Goal: Task Accomplishment & Management: Complete application form

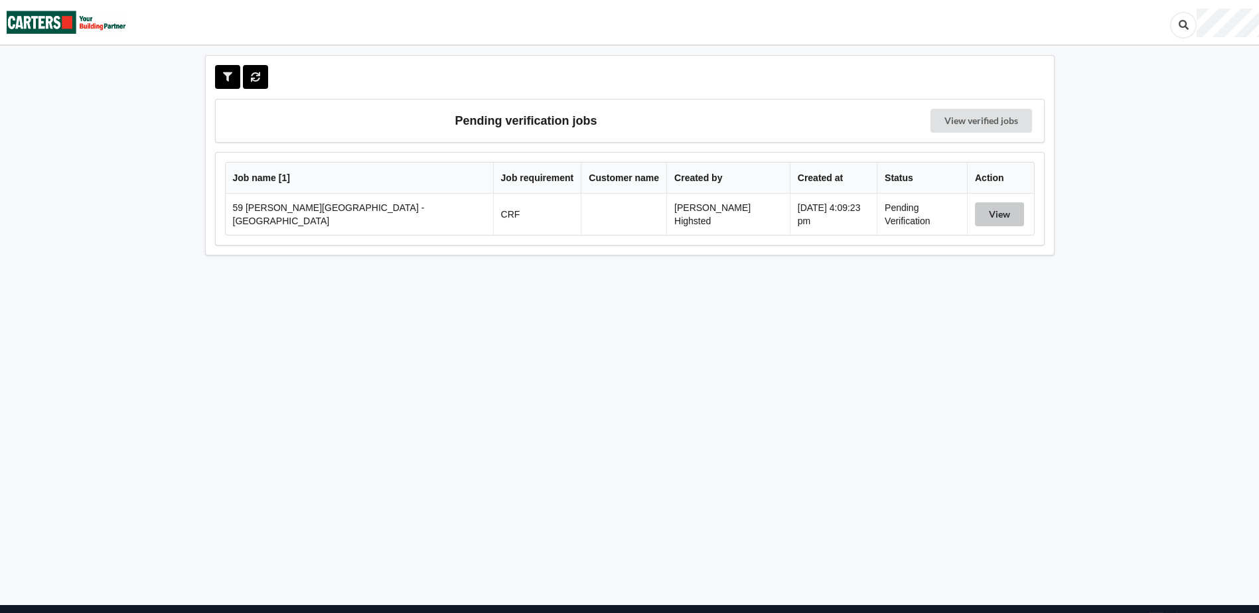
click at [987, 216] on button "View" at bounding box center [999, 214] width 49 height 24
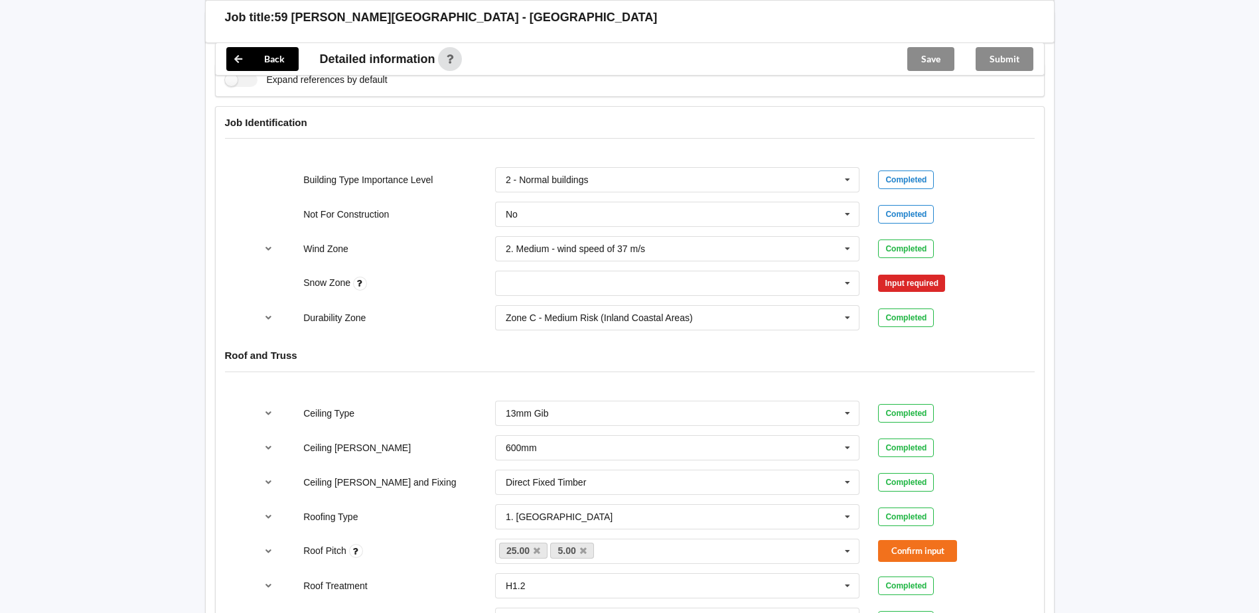
scroll to position [531, 0]
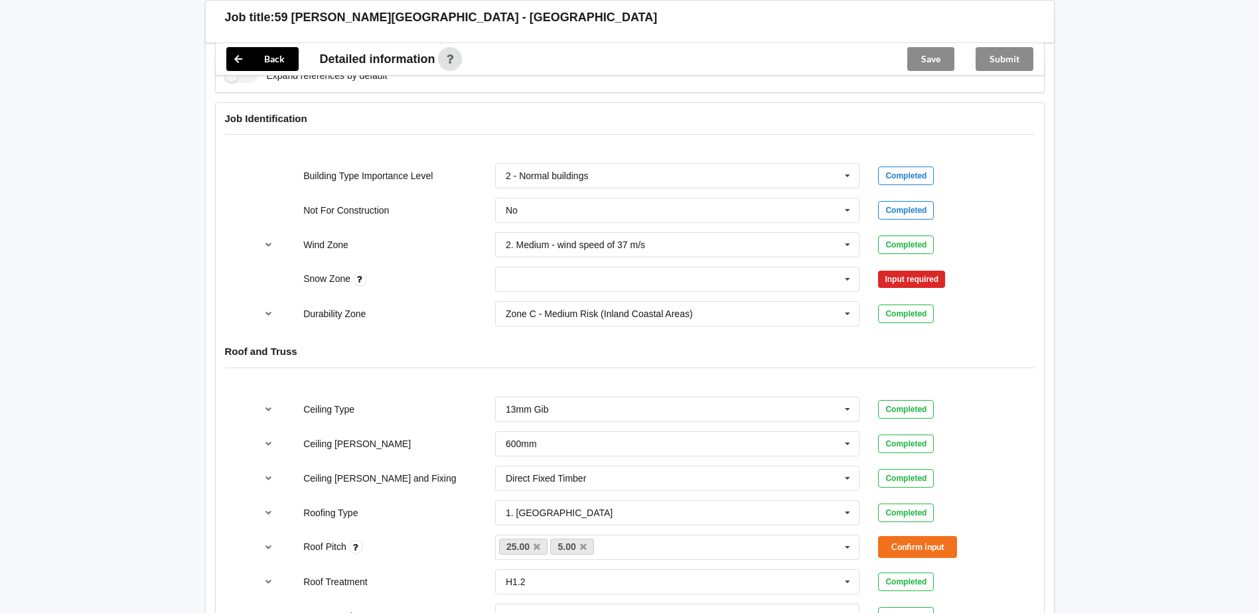
click at [934, 276] on div "Input required" at bounding box center [911, 279] width 67 height 17
click at [538, 274] on input "text" at bounding box center [678, 279] width 364 height 24
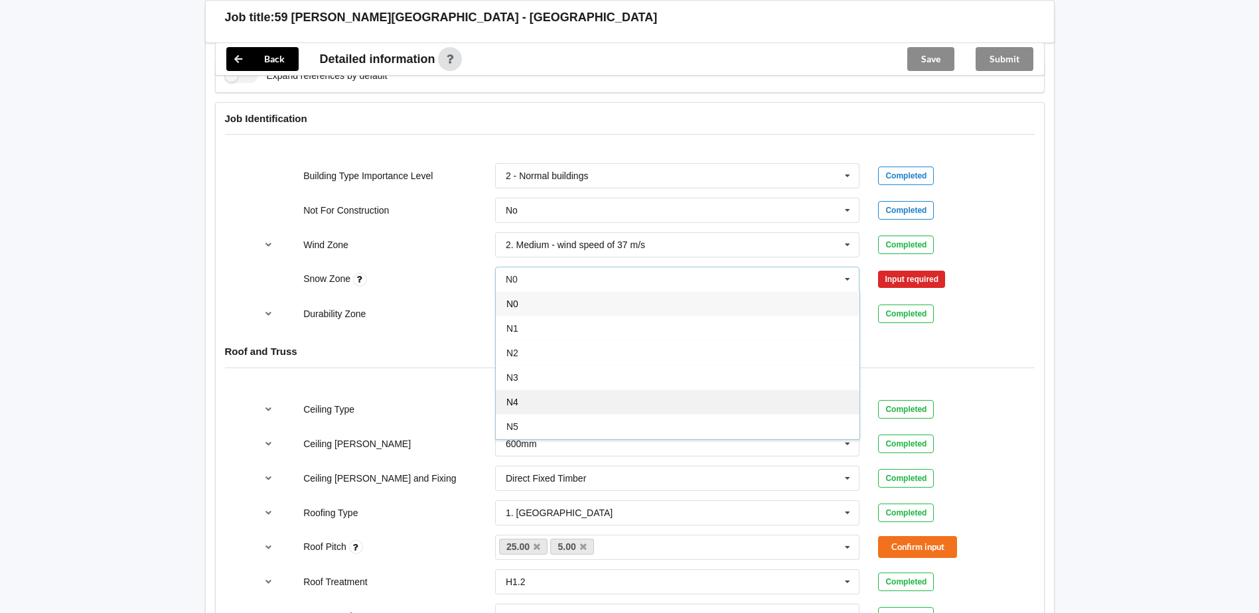
click at [527, 400] on div "N4" at bounding box center [678, 402] width 364 height 25
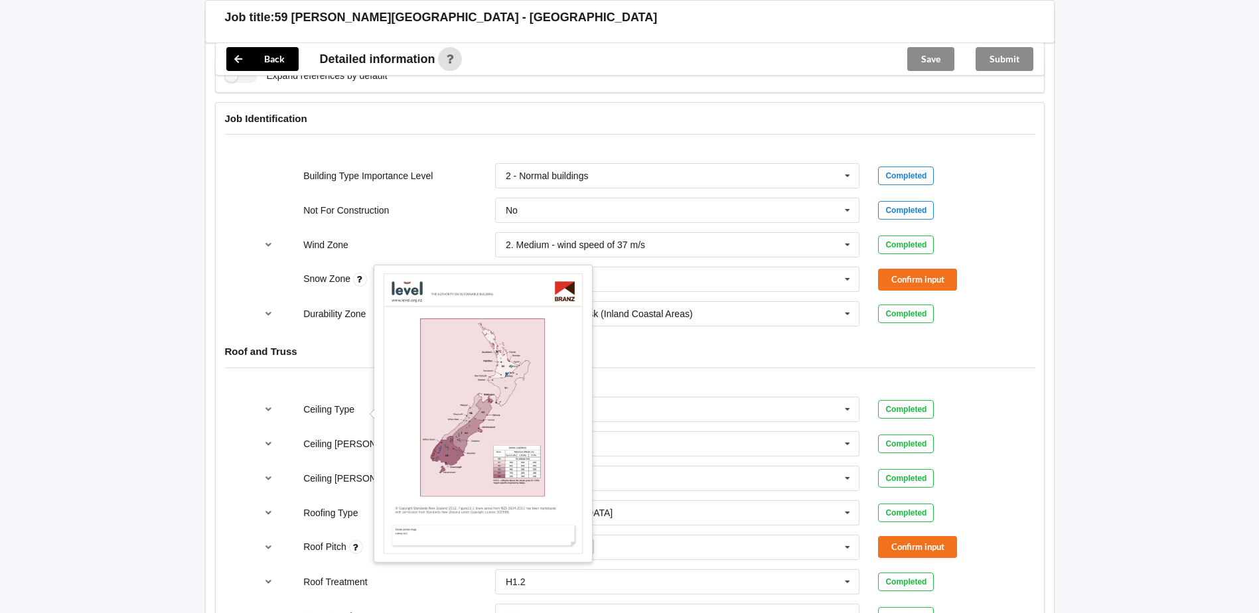
click at [364, 281] on icon at bounding box center [360, 280] width 14 height 14
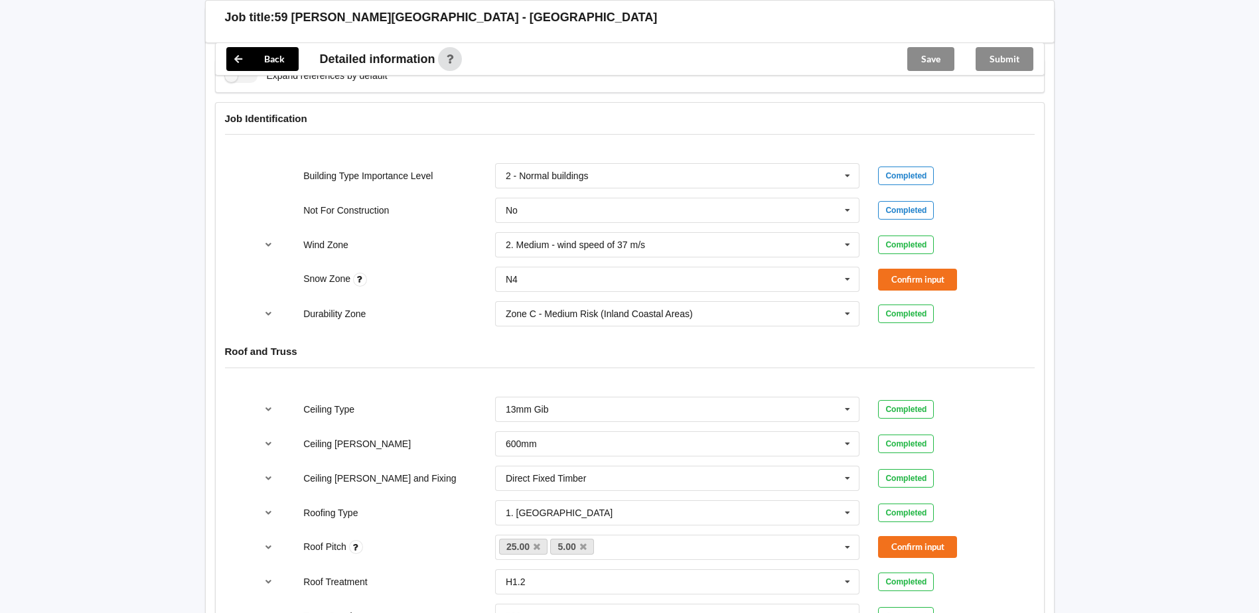
click at [364, 278] on icon at bounding box center [360, 280] width 14 height 14
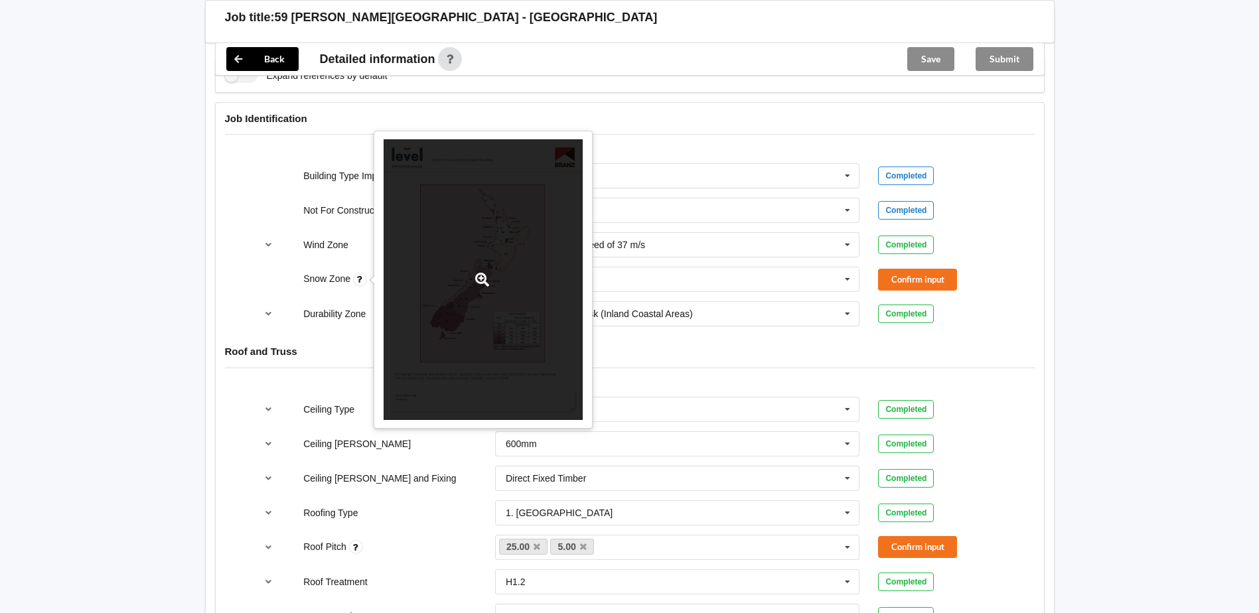
click at [481, 283] on icon at bounding box center [482, 280] width 17 height 14
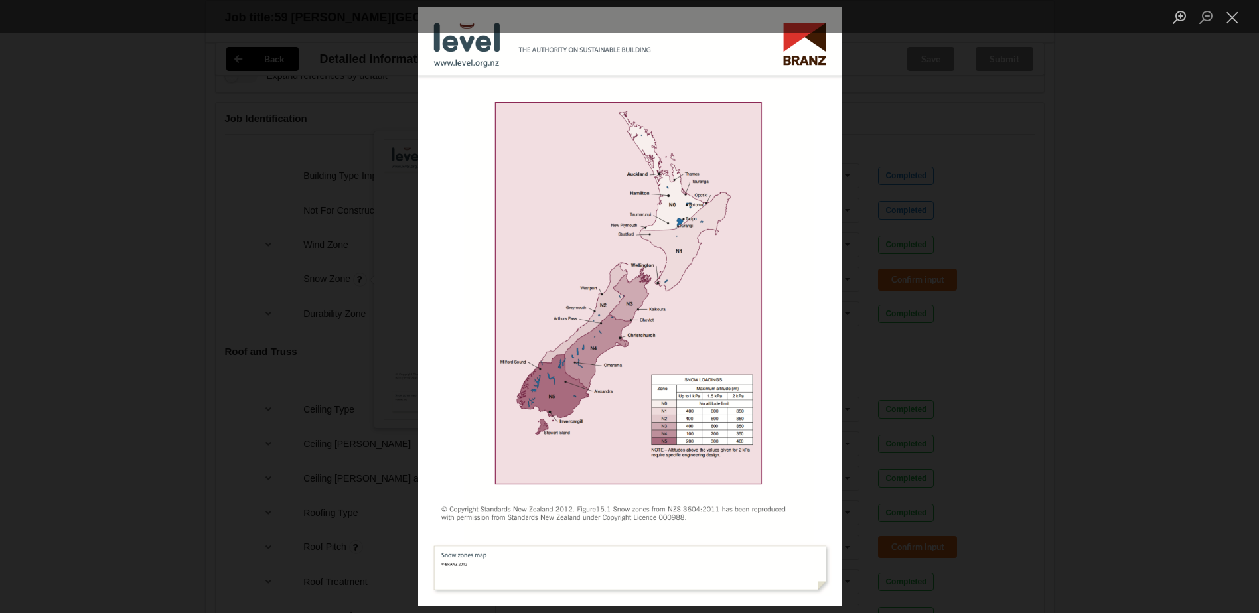
click at [1104, 222] on div "Lightbox" at bounding box center [629, 306] width 1259 height 613
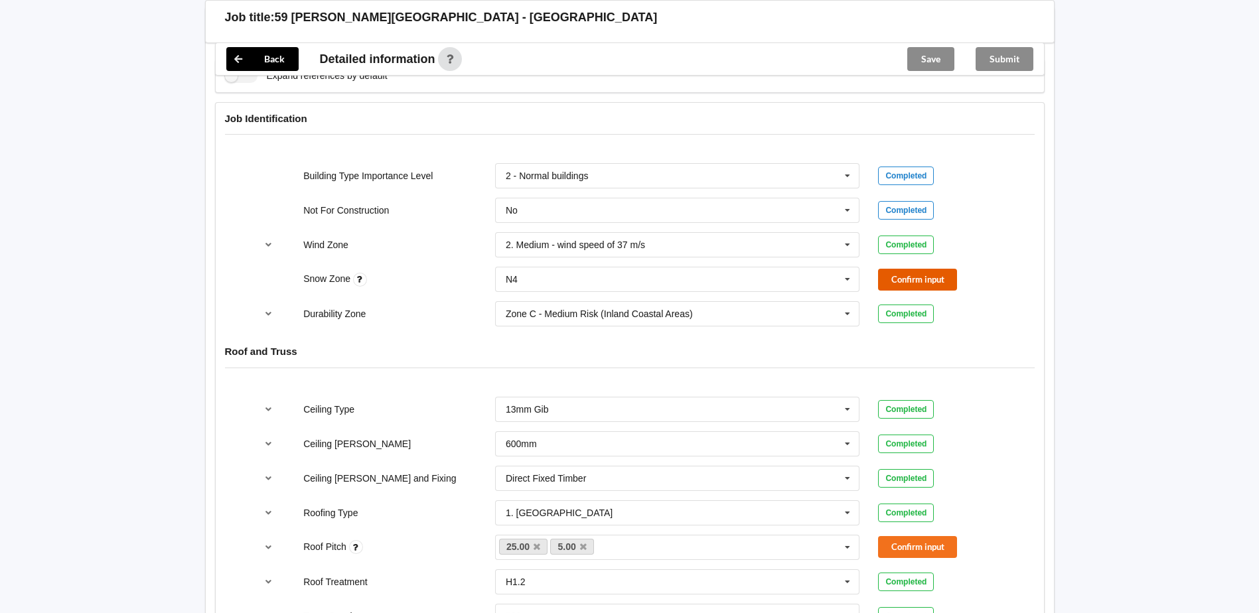
click at [919, 284] on button "Confirm input" at bounding box center [917, 280] width 79 height 22
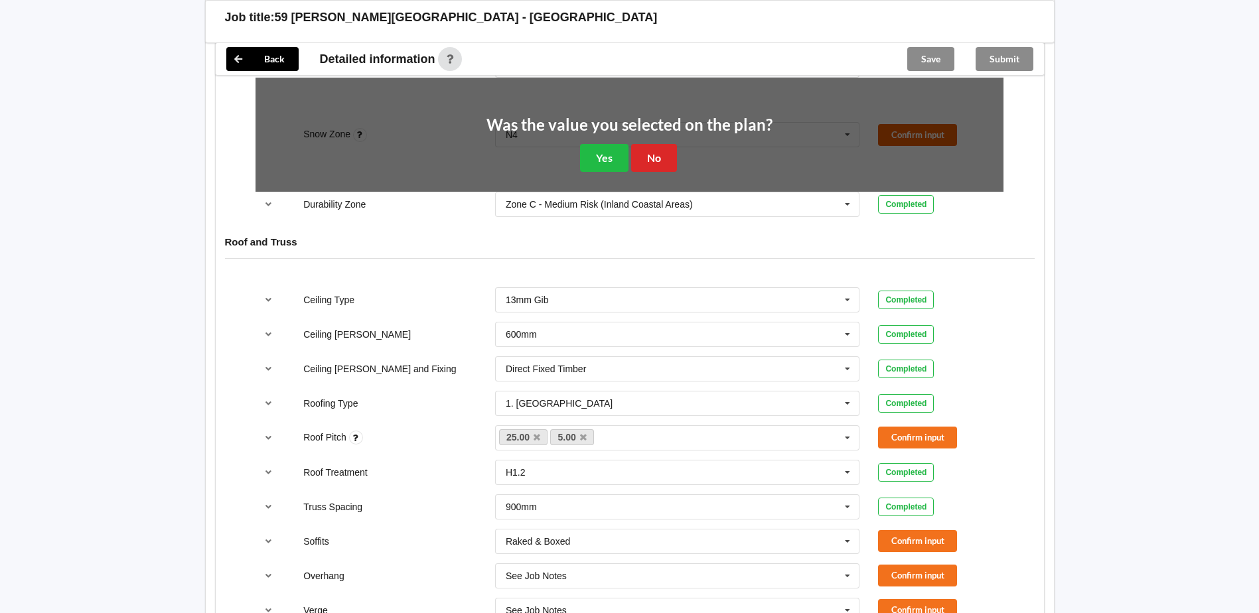
scroll to position [730, 0]
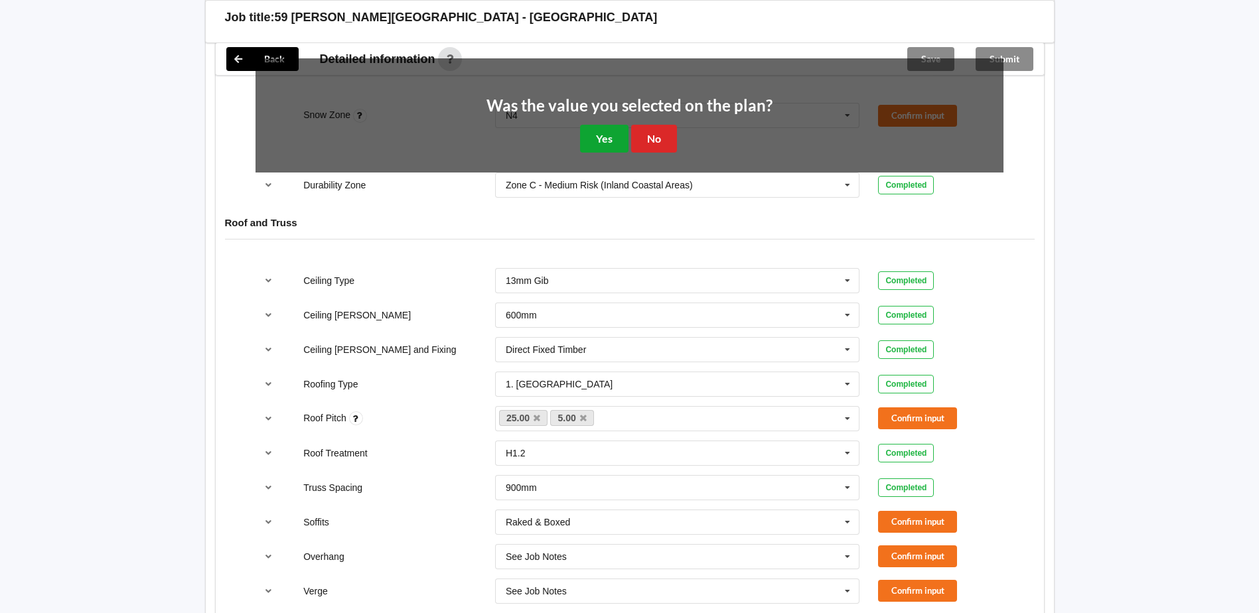
click at [601, 139] on button "Yes" at bounding box center [604, 138] width 48 height 27
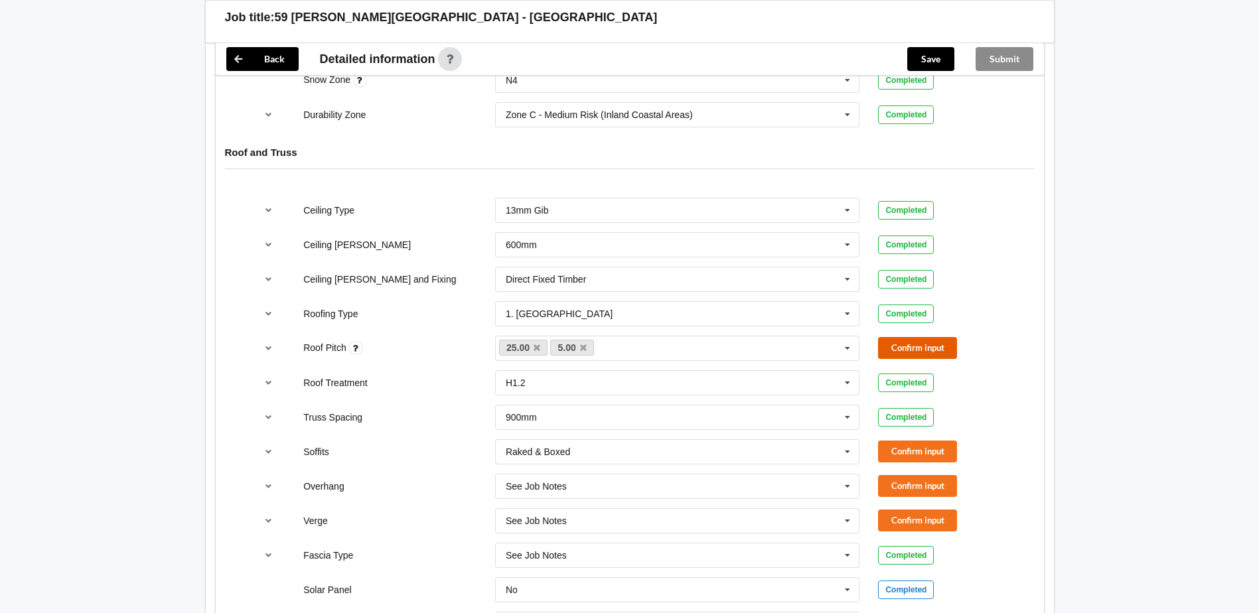
click at [918, 351] on button "Confirm input" at bounding box center [917, 348] width 79 height 22
click at [905, 449] on button "Confirm input" at bounding box center [917, 452] width 79 height 22
click at [907, 492] on button "Confirm input" at bounding box center [917, 486] width 79 height 22
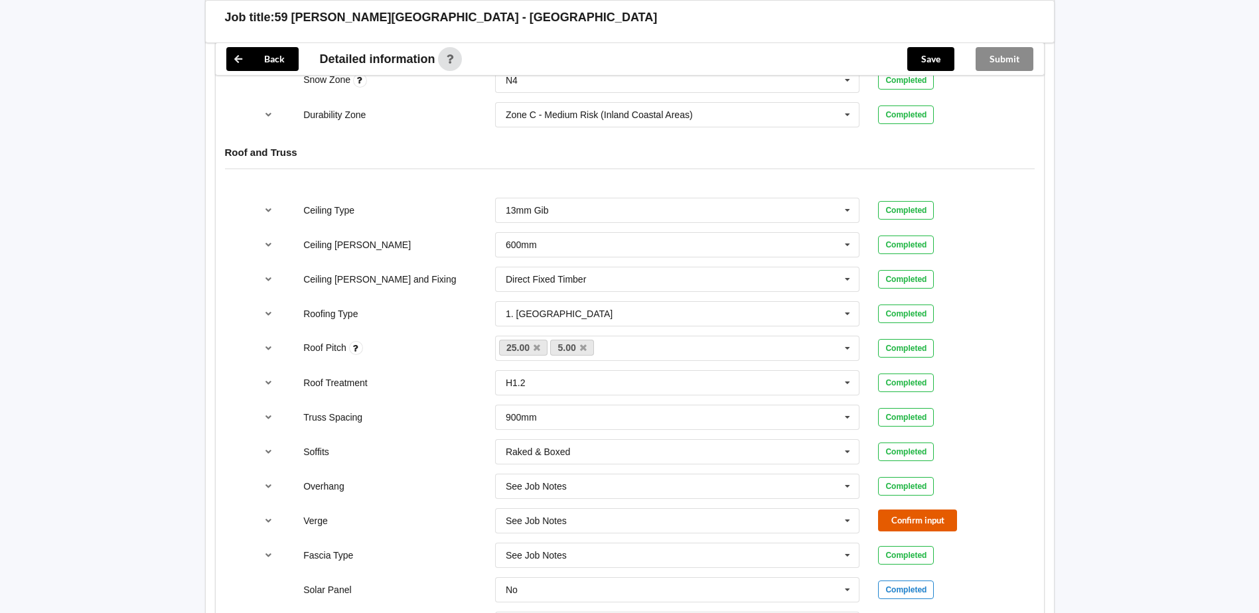
click at [908, 529] on button "Confirm input" at bounding box center [917, 521] width 79 height 22
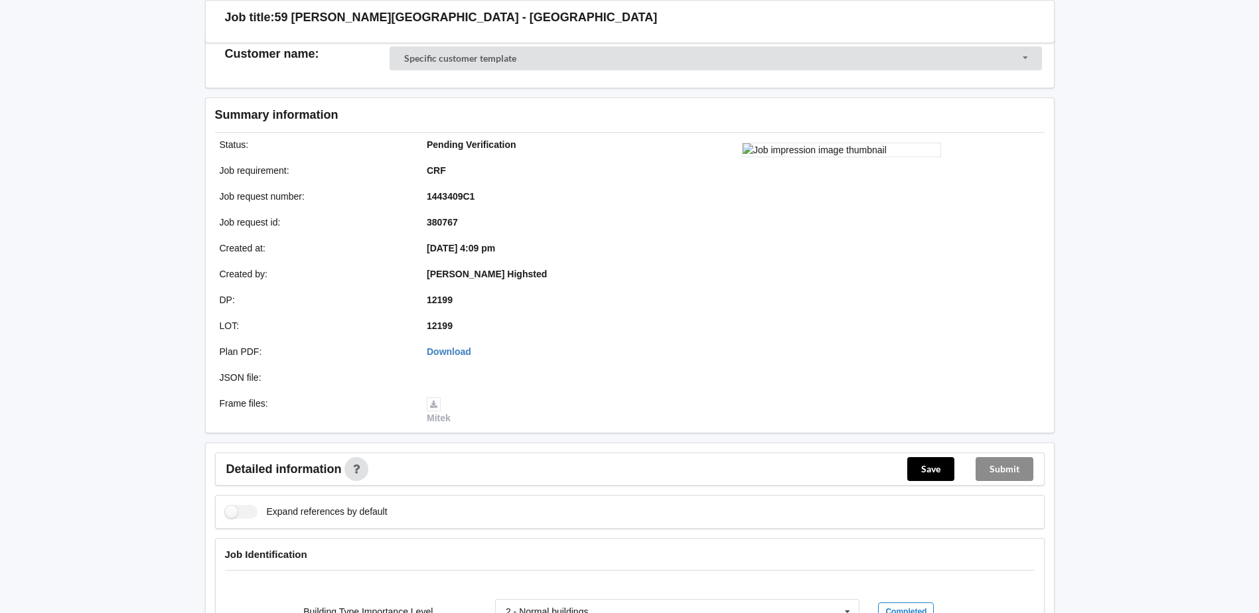
scroll to position [0, 0]
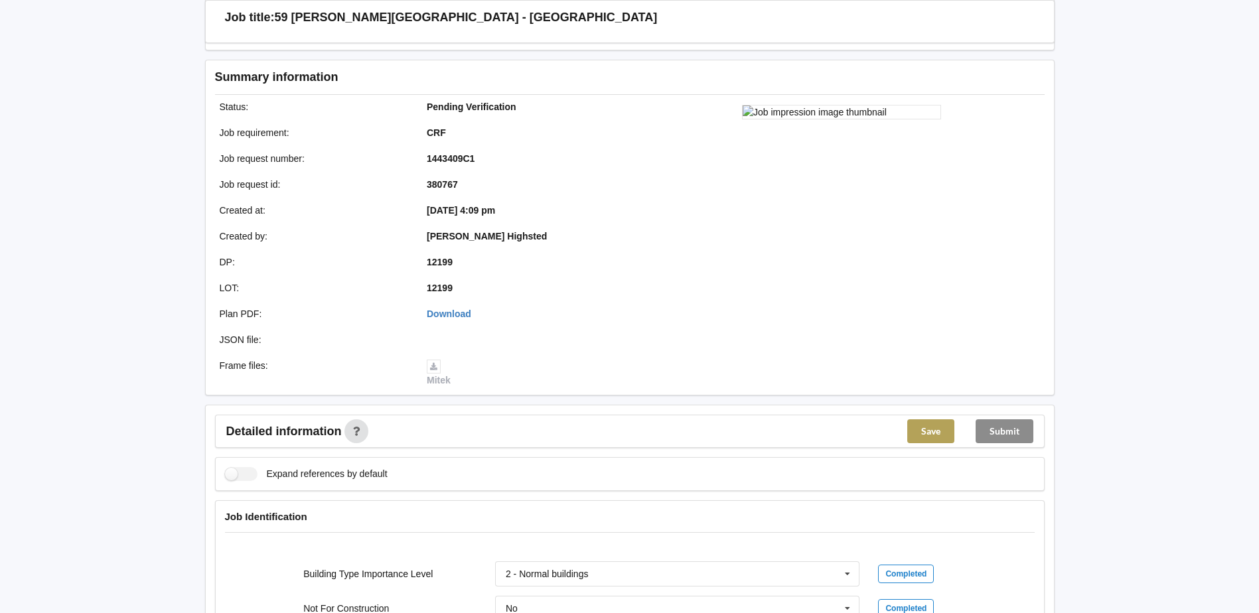
click at [932, 432] on button "Save" at bounding box center [930, 431] width 47 height 24
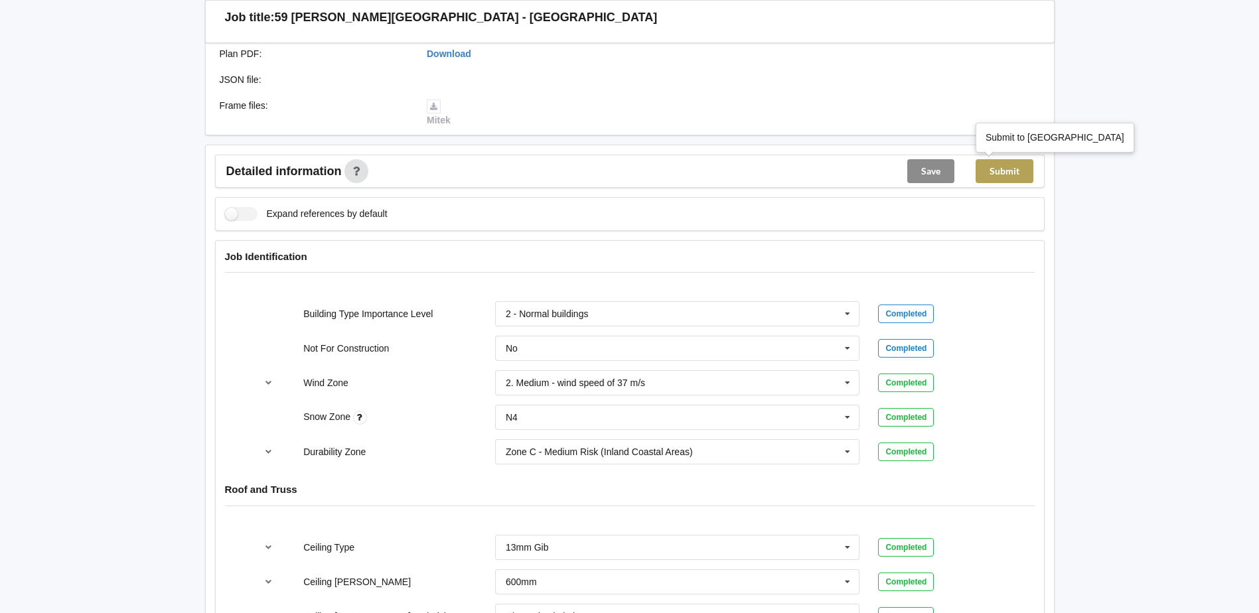
click at [995, 180] on button "Submit" at bounding box center [1004, 171] width 58 height 24
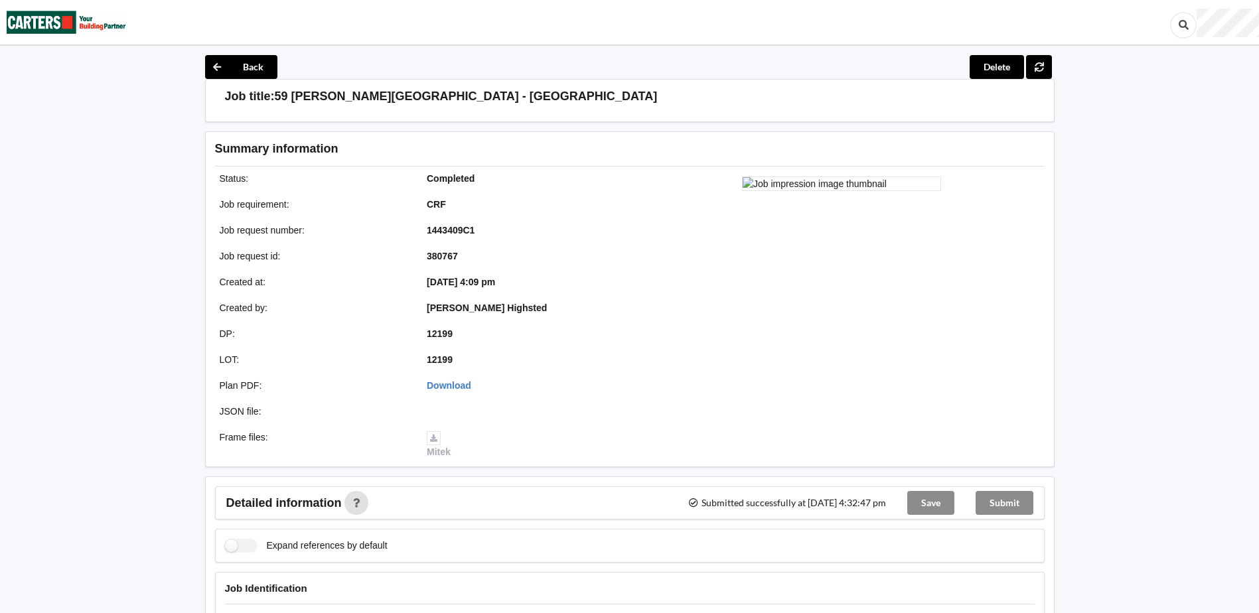
click at [46, 16] on img at bounding box center [66, 22] width 119 height 43
